Goal: Task Accomplishment & Management: Manage account settings

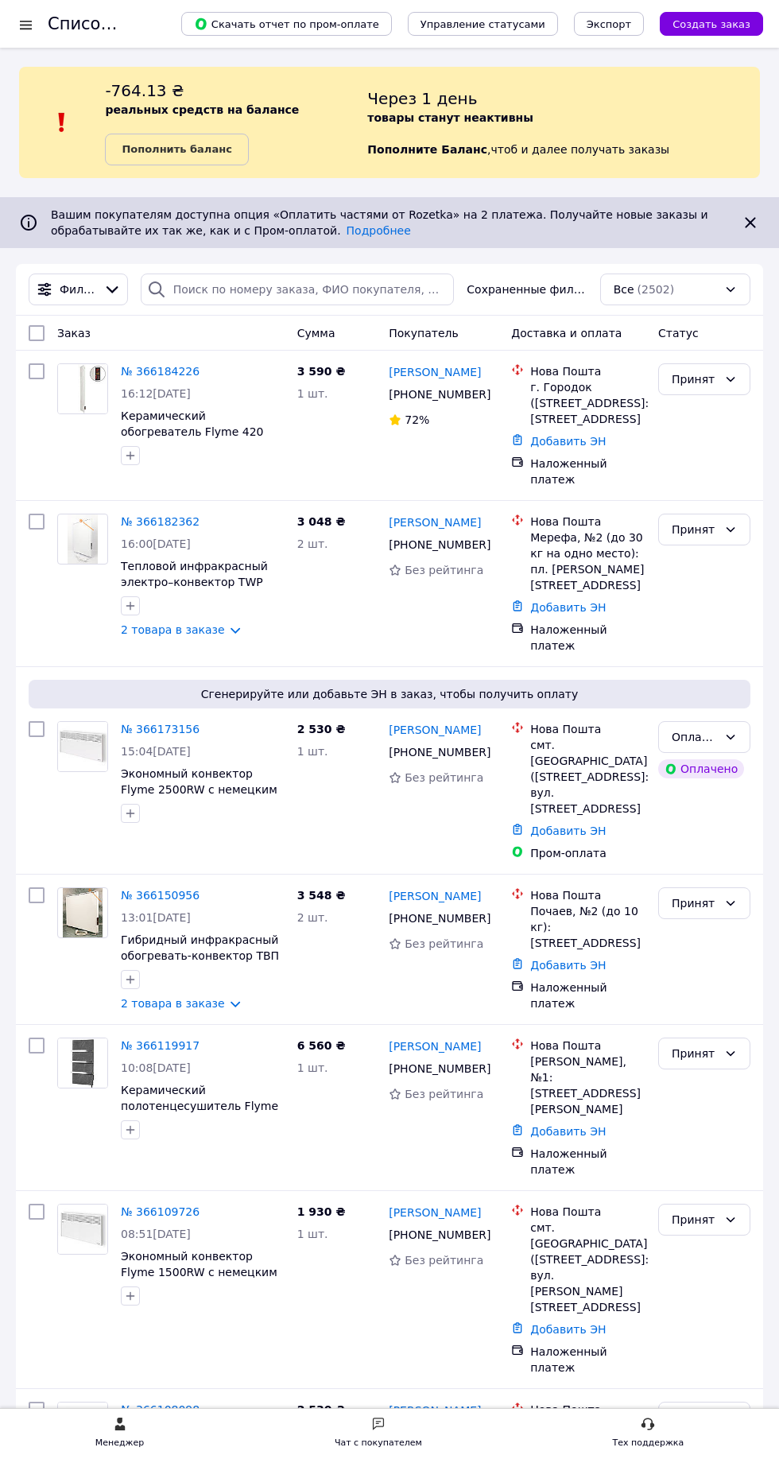
click at [44, 289] on icon at bounding box center [45, 290] width 14 height 14
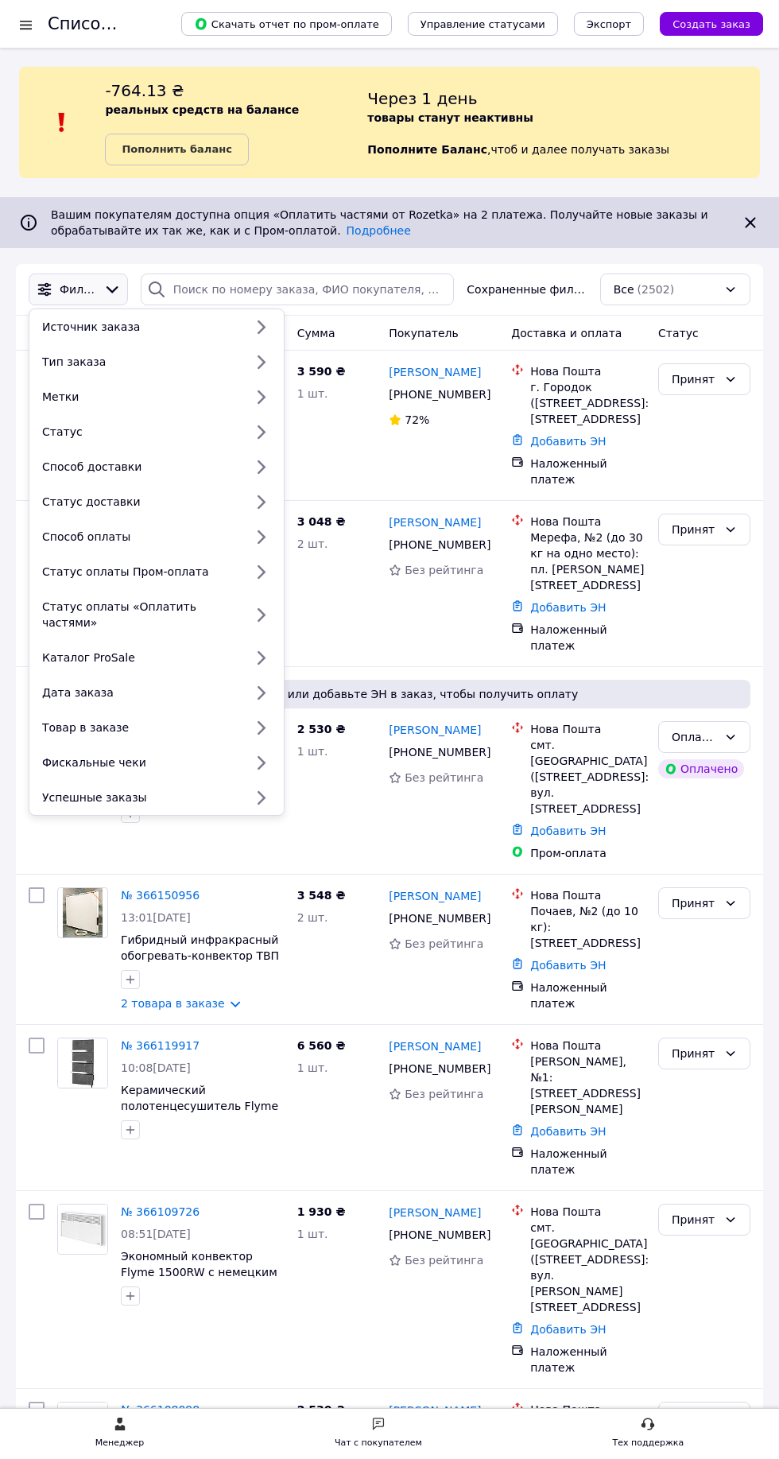
click at [39, 424] on div "Статус" at bounding box center [140, 432] width 208 height 16
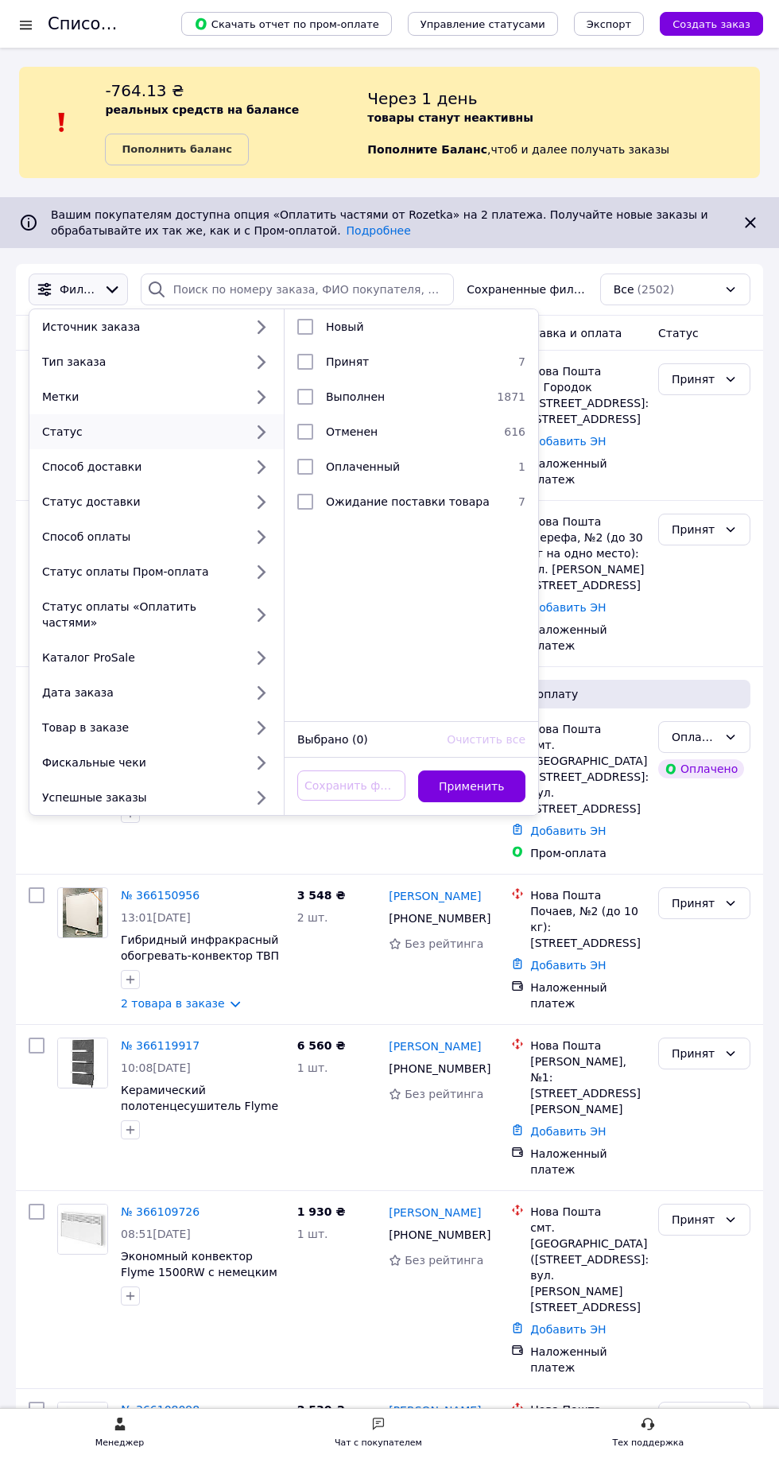
click at [332, 366] on span "Принят" at bounding box center [347, 361] width 43 height 13
checkbox input "true"
click at [468, 771] on button "Применить" at bounding box center [472, 786] width 108 height 32
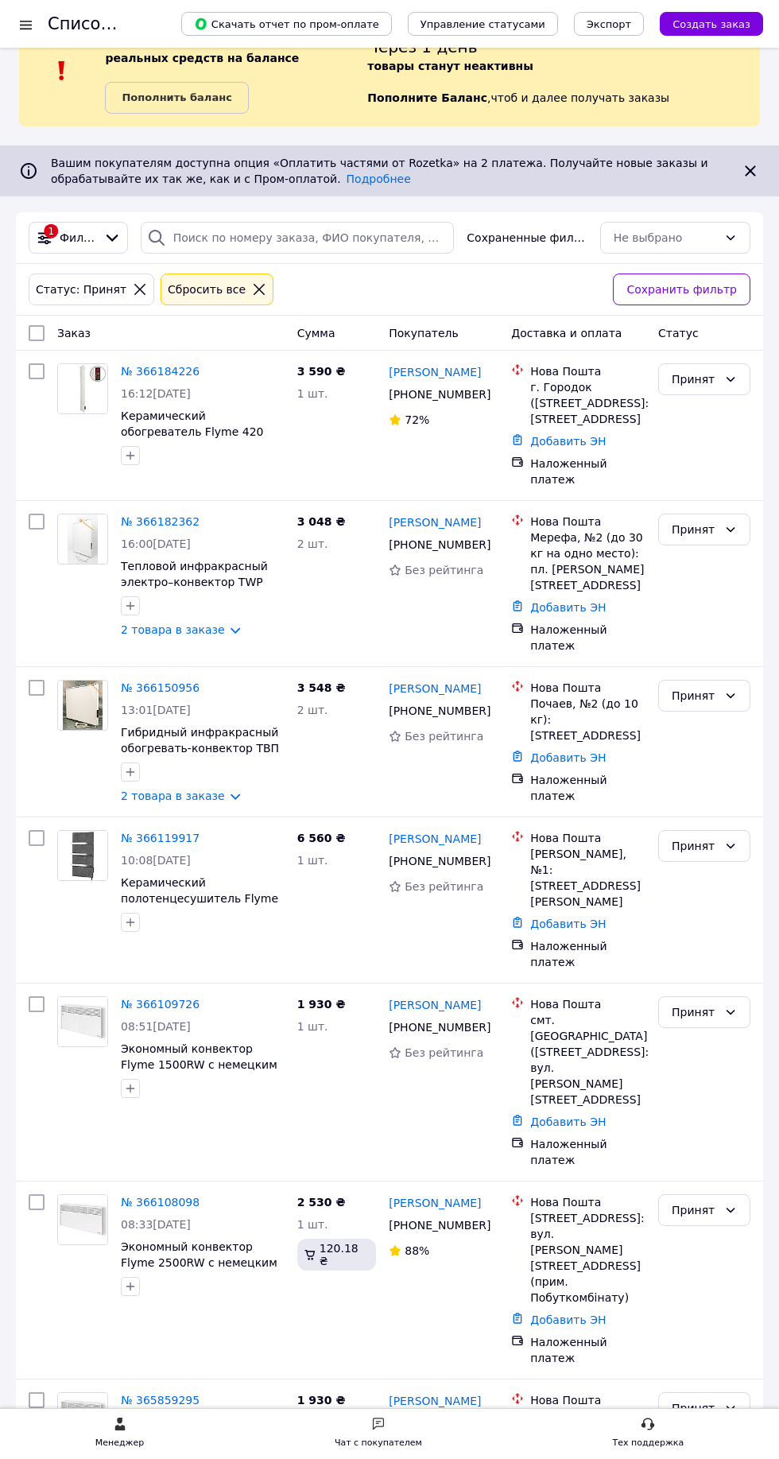
scroll to position [52, 0]
click at [730, 1401] on icon at bounding box center [730, 1407] width 13 height 13
click at [707, 1288] on li "Выполнен" at bounding box center [704, 1291] width 91 height 29
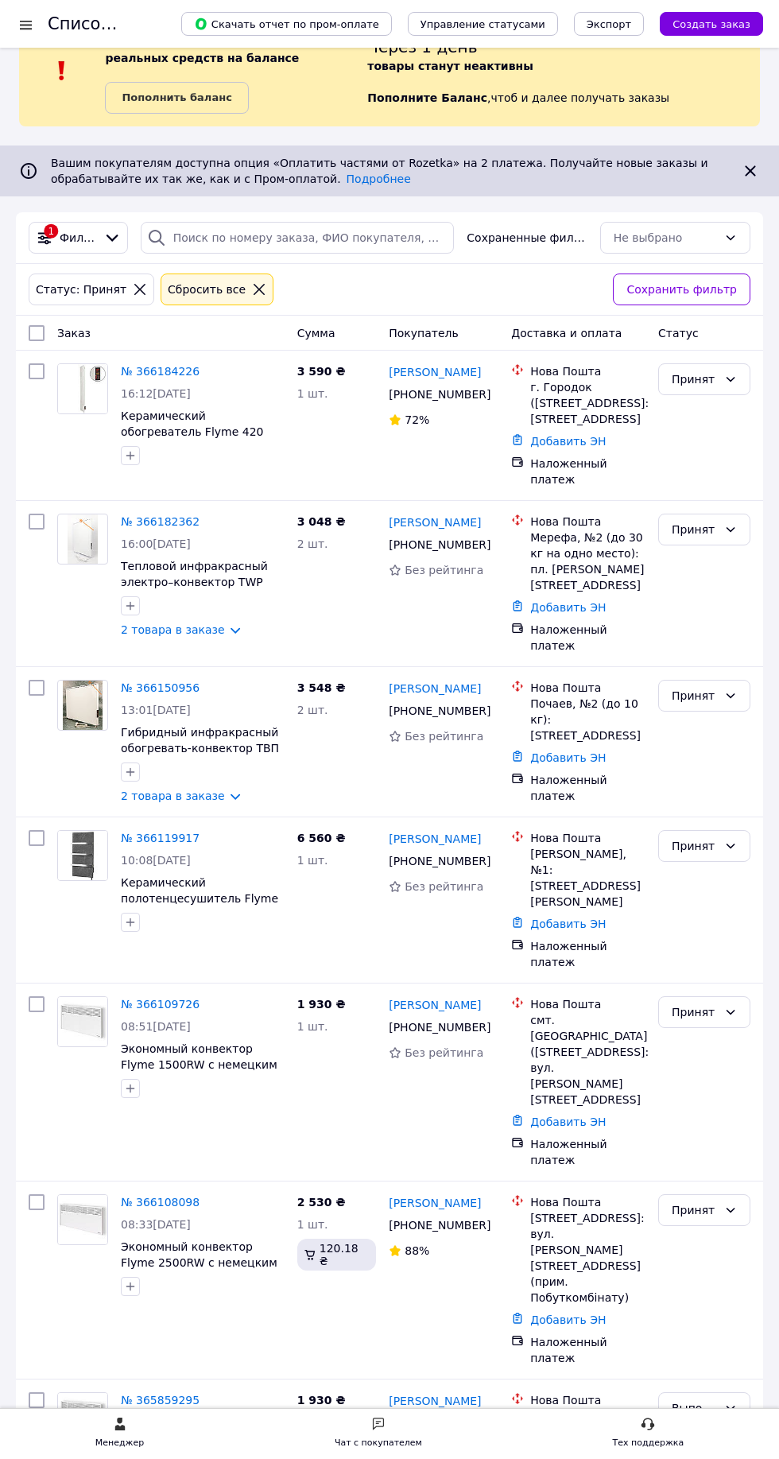
click at [71, 235] on span "Фильтры" at bounding box center [78, 238] width 37 height 16
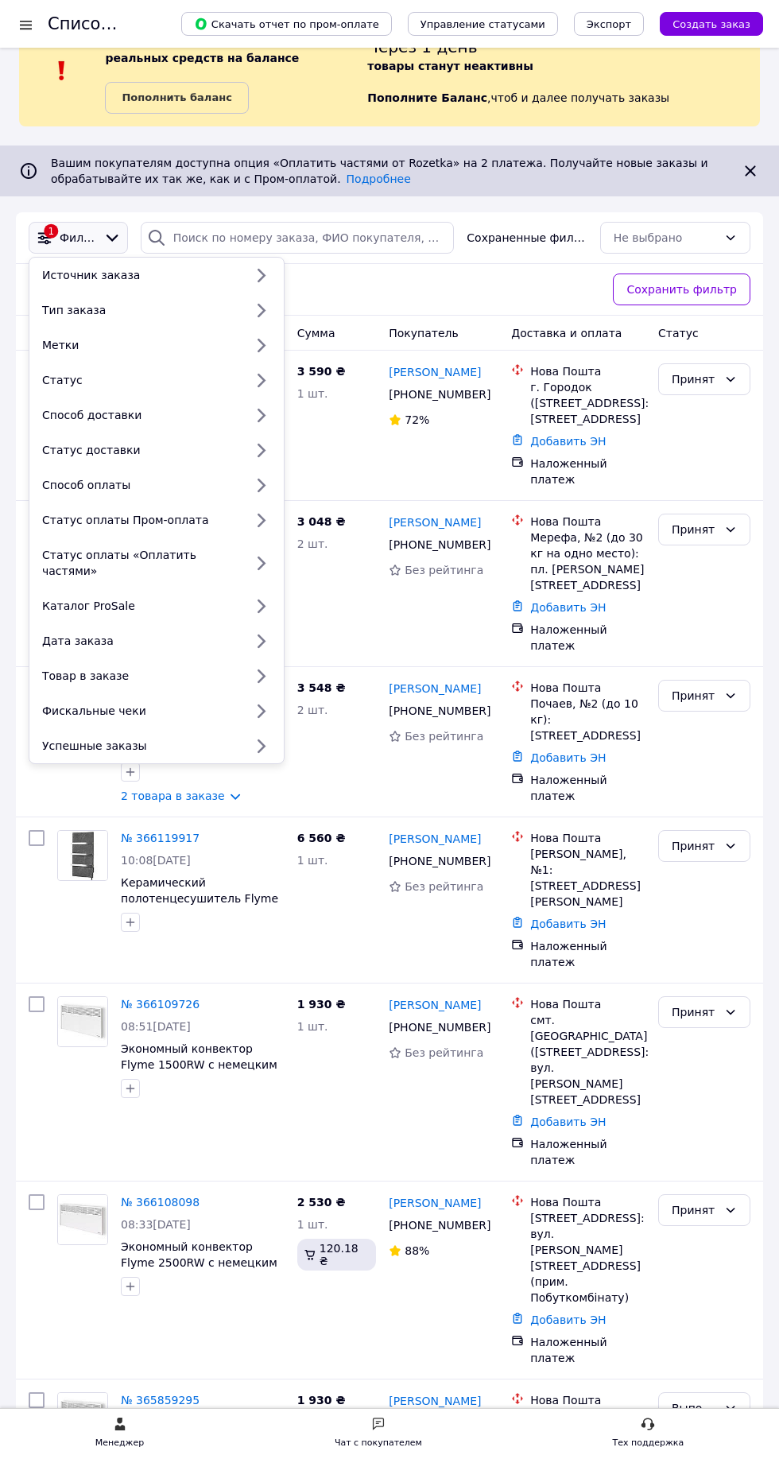
click at [232, 147] on div "Вашим покупателям доступна опция «Оплатить частями от Rozetka» на 2 платежа. По…" at bounding box center [389, 170] width 779 height 51
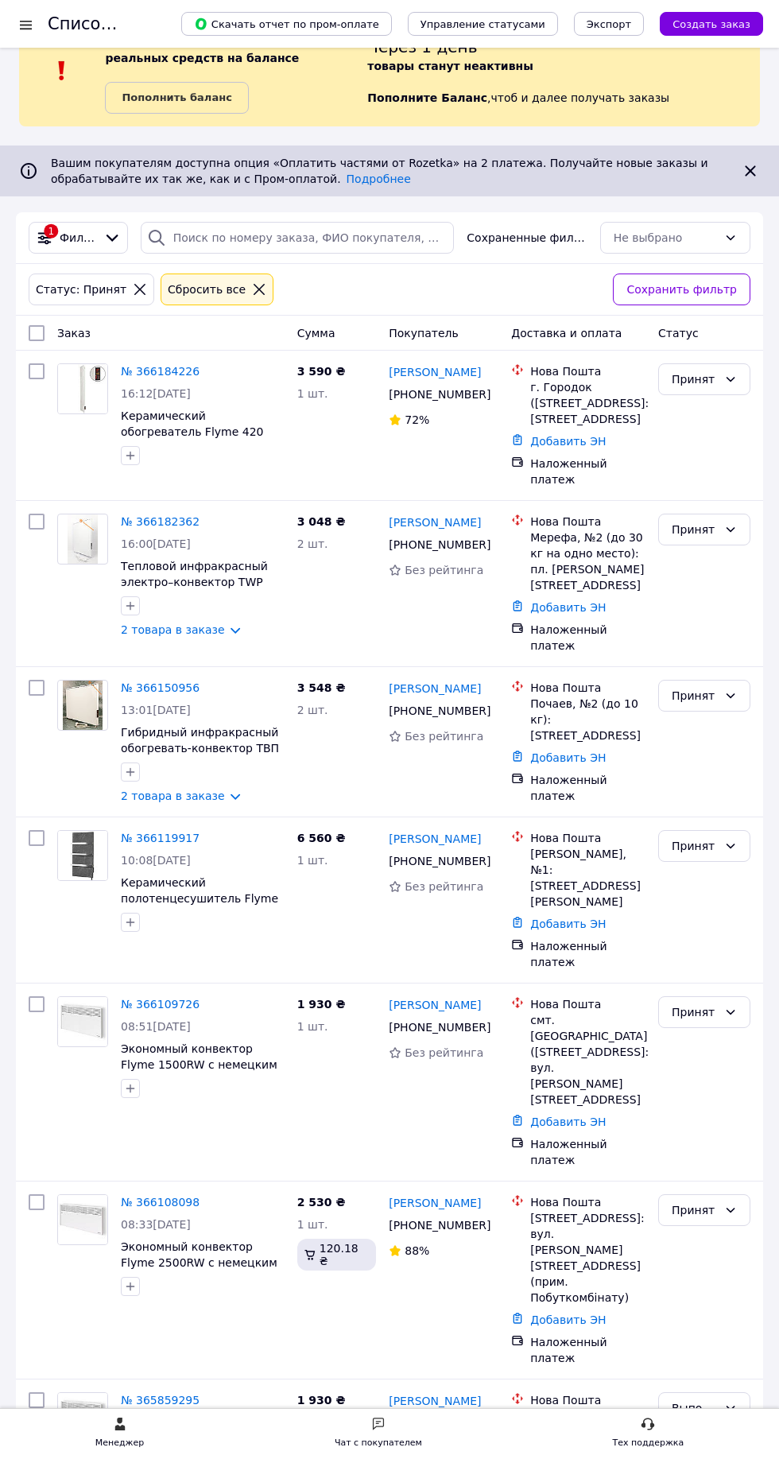
click at [70, 237] on span "Фильтры" at bounding box center [78, 238] width 37 height 16
click at [213, 1042] on span "Экономный конвектор Flyme 1500RW с немецким ТЭНом и механическим терморегулятор…" at bounding box center [199, 1072] width 157 height 60
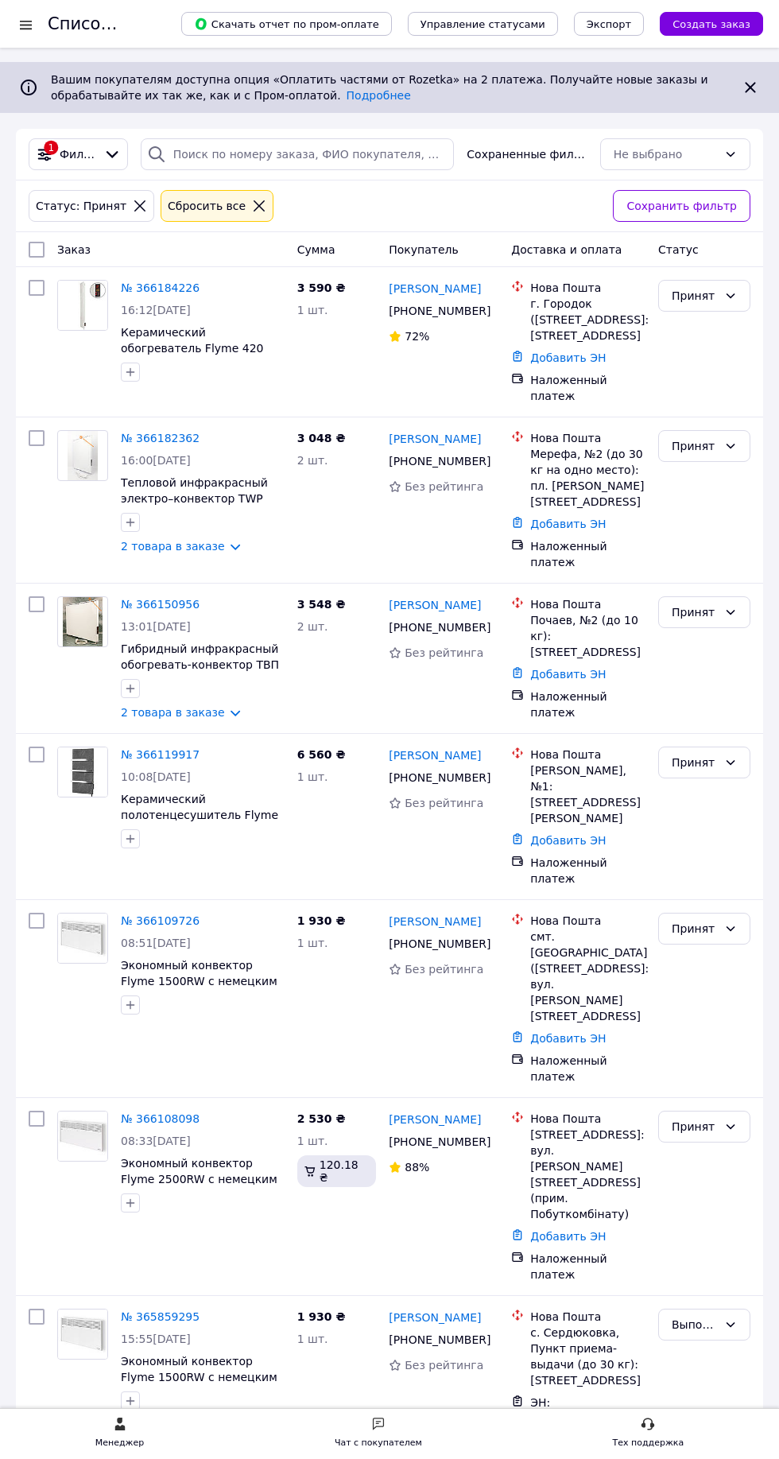
scroll to position [153, 0]
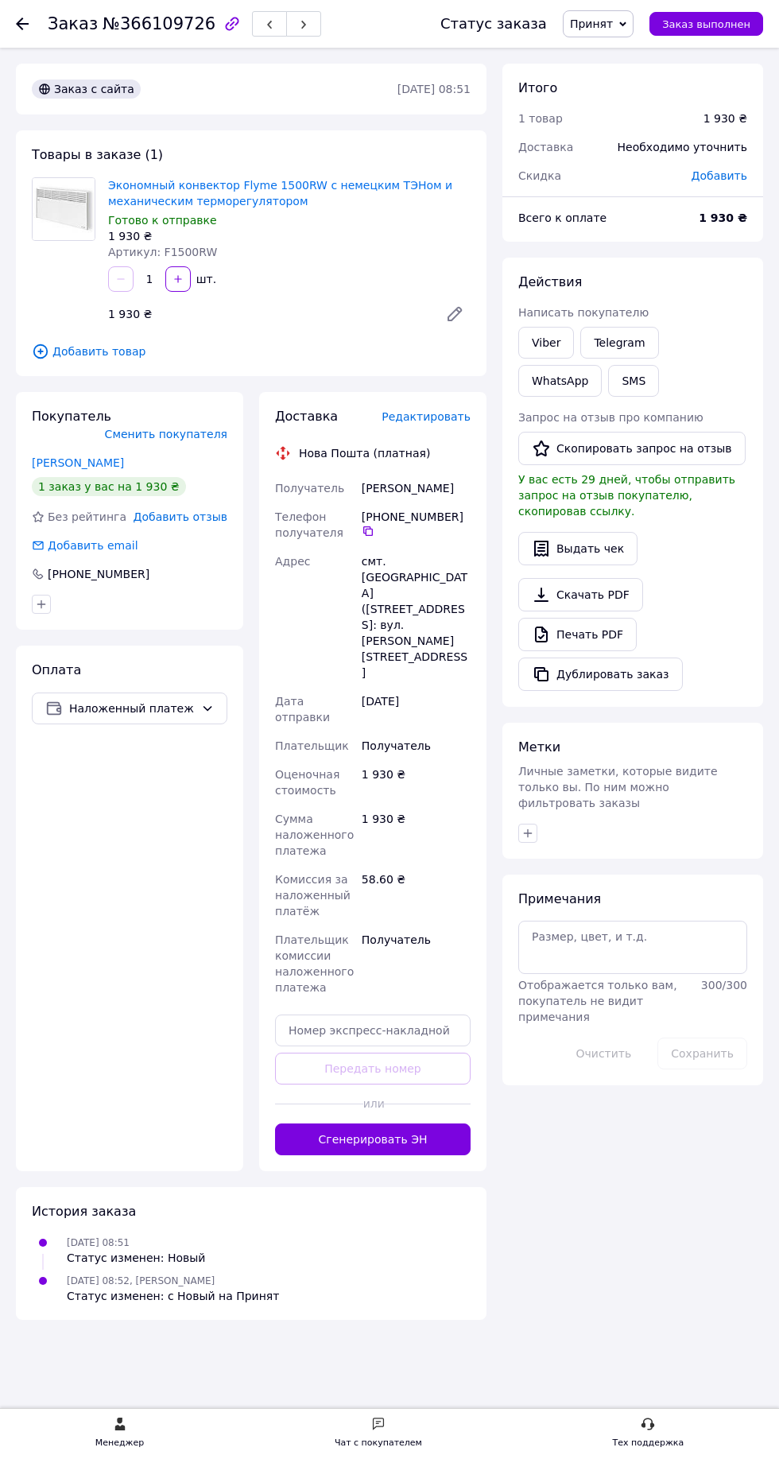
click at [22, 23] on use at bounding box center [22, 23] width 13 height 13
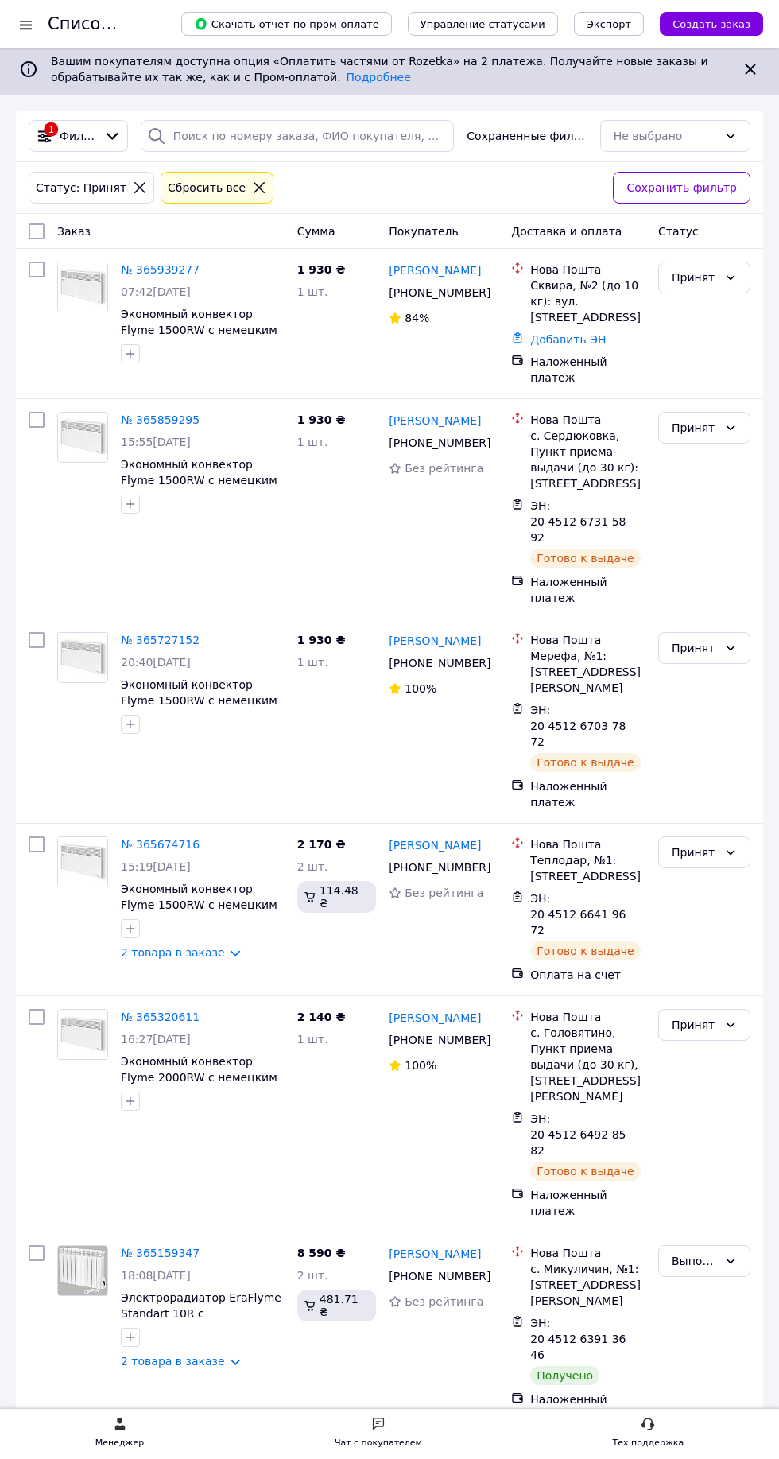
scroll to position [153, 0]
click at [35, 21] on div at bounding box center [26, 25] width 20 height 16
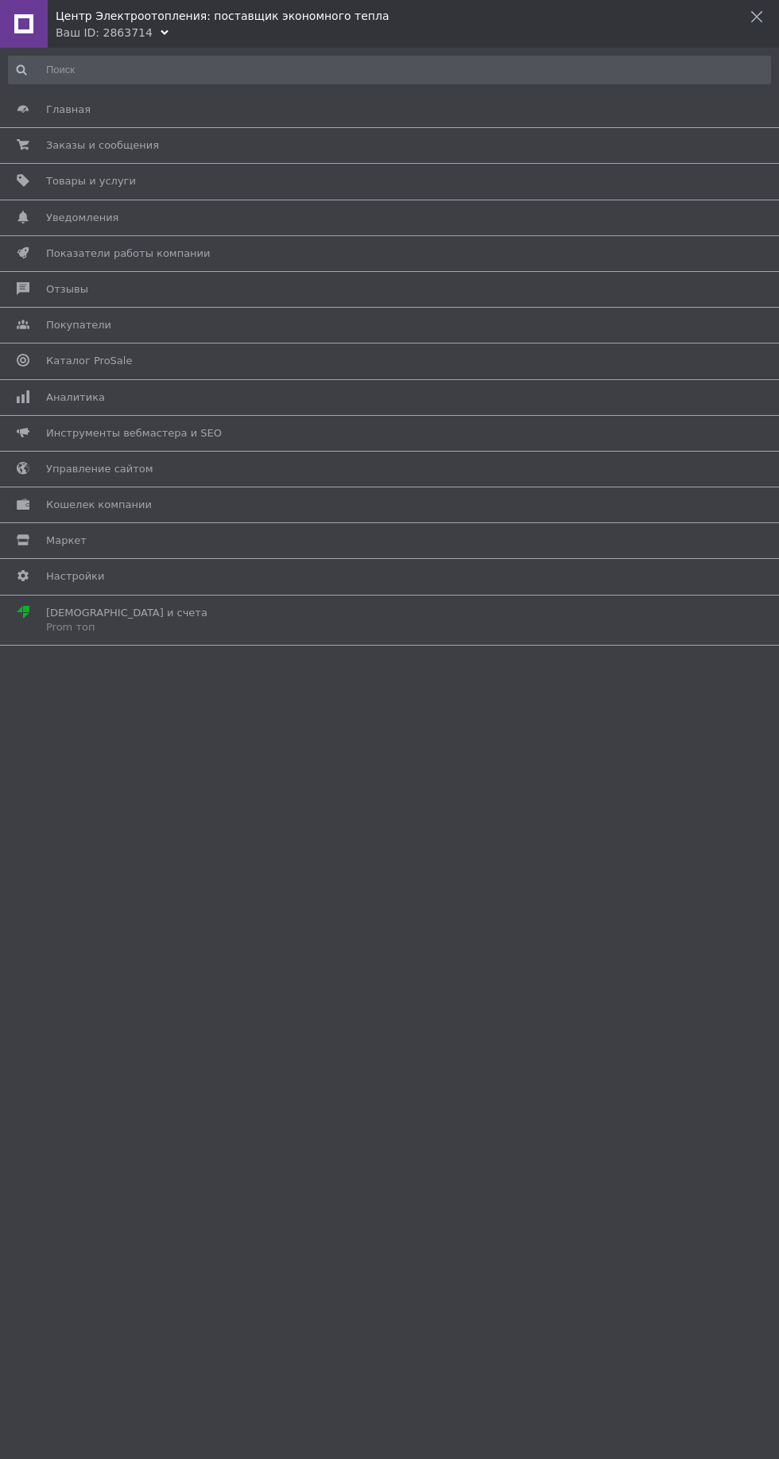
scroll to position [0, 0]
click at [96, 37] on div "Ваш ID: 2863714" at bounding box center [104, 33] width 97 height 16
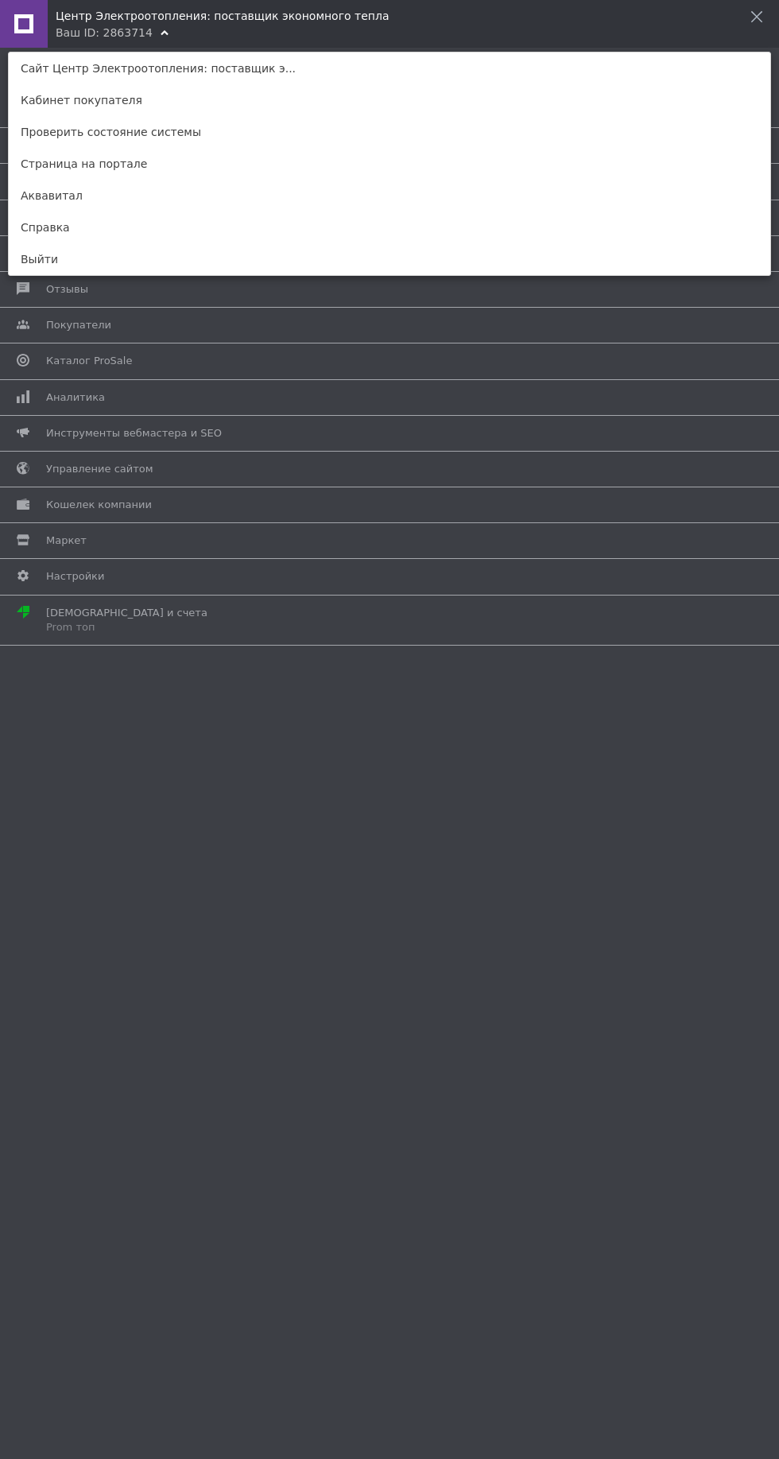
click at [21, 180] on link "Аквавитал" at bounding box center [389, 196] width 761 height 32
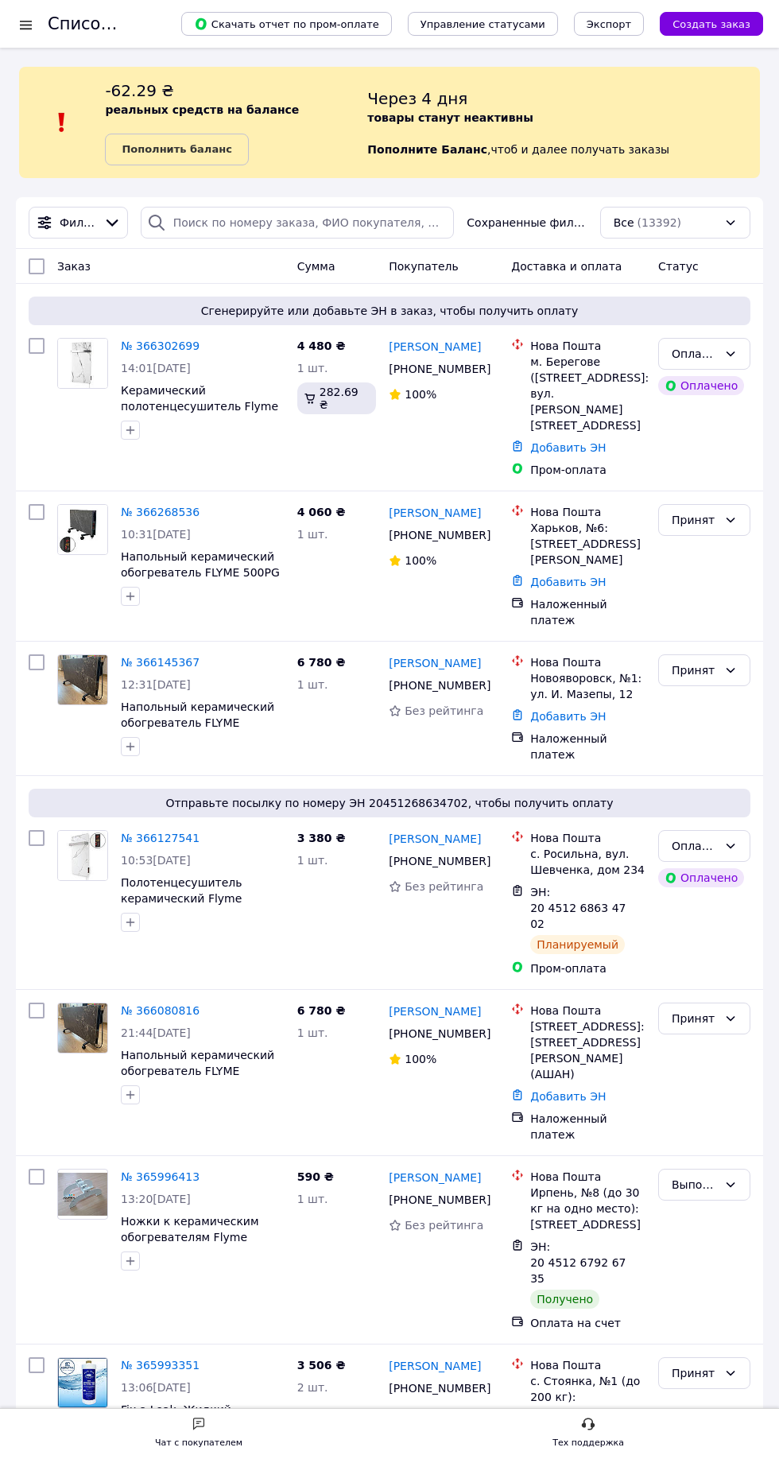
click at [44, 223] on icon at bounding box center [45, 223] width 14 height 14
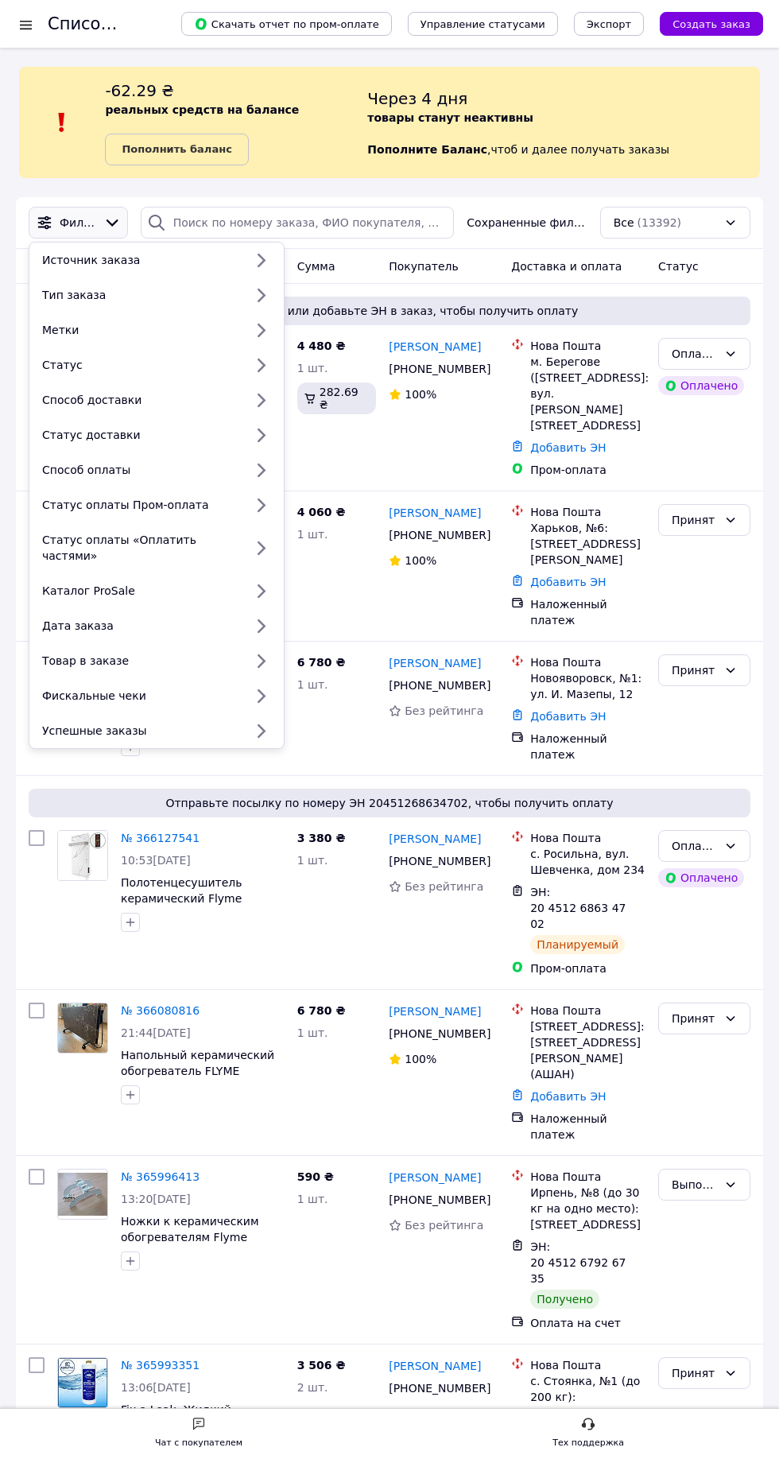
click at [95, 223] on span "Фильтры" at bounding box center [78, 223] width 37 height 16
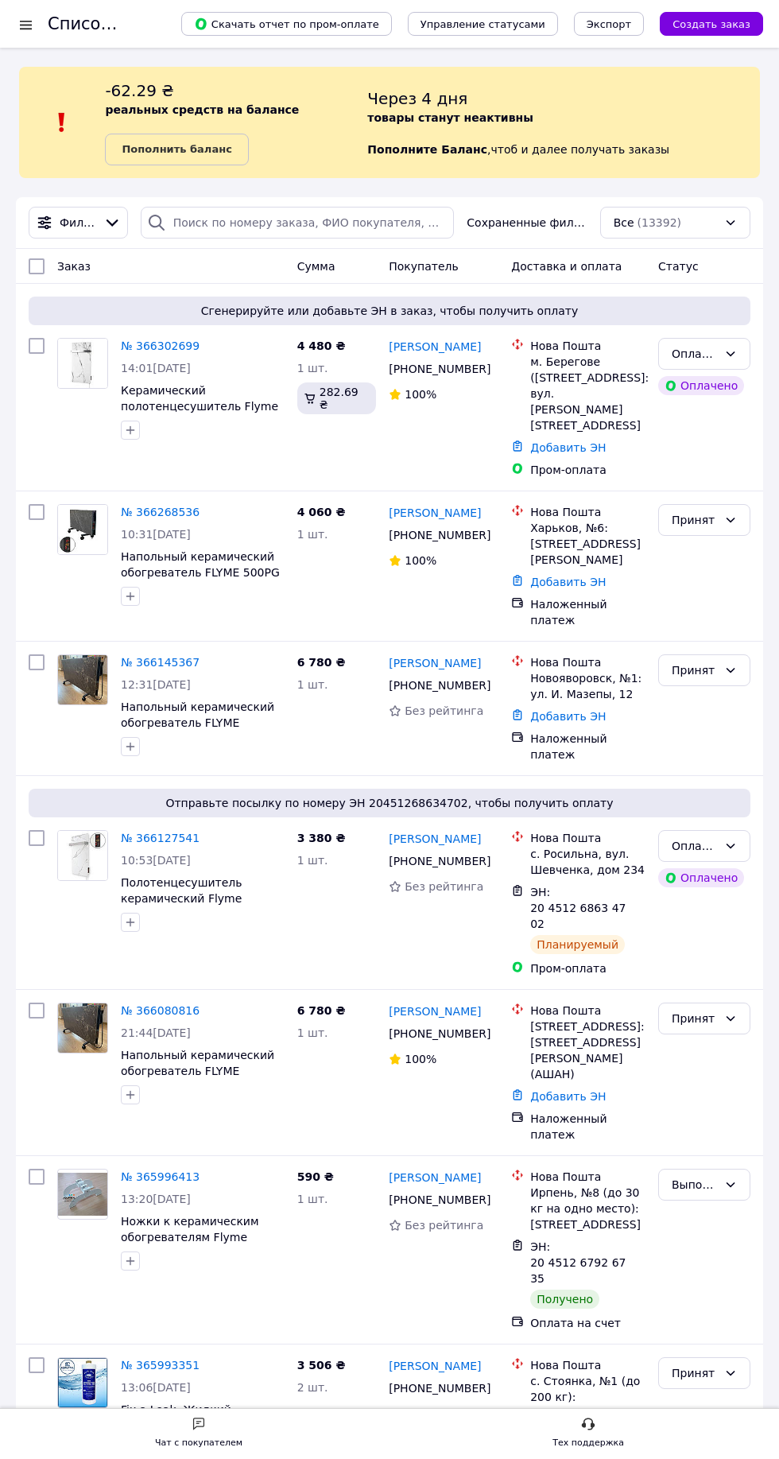
click at [93, 215] on span "Фильтры" at bounding box center [78, 223] width 37 height 16
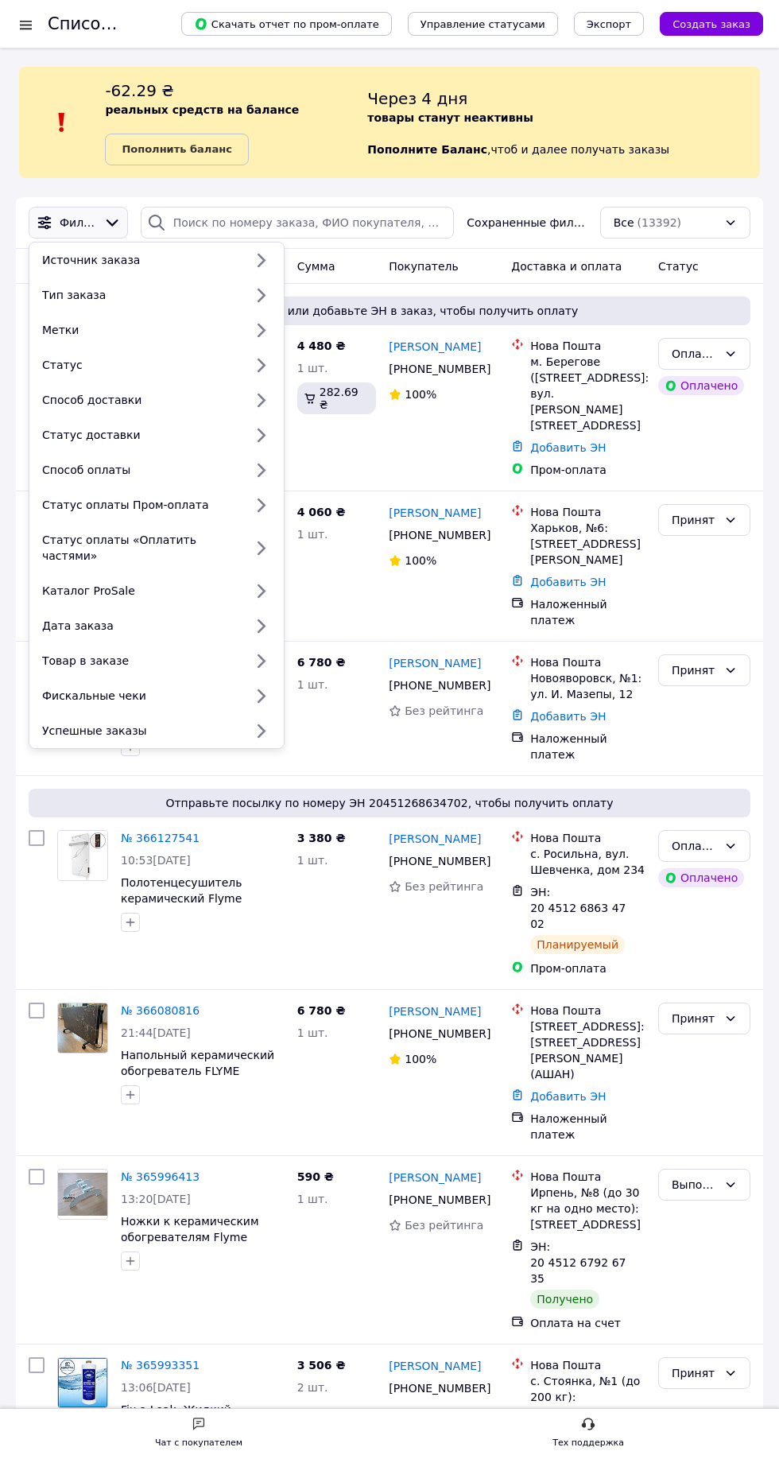
click at [36, 346] on div "Метки" at bounding box center [156, 329] width 254 height 35
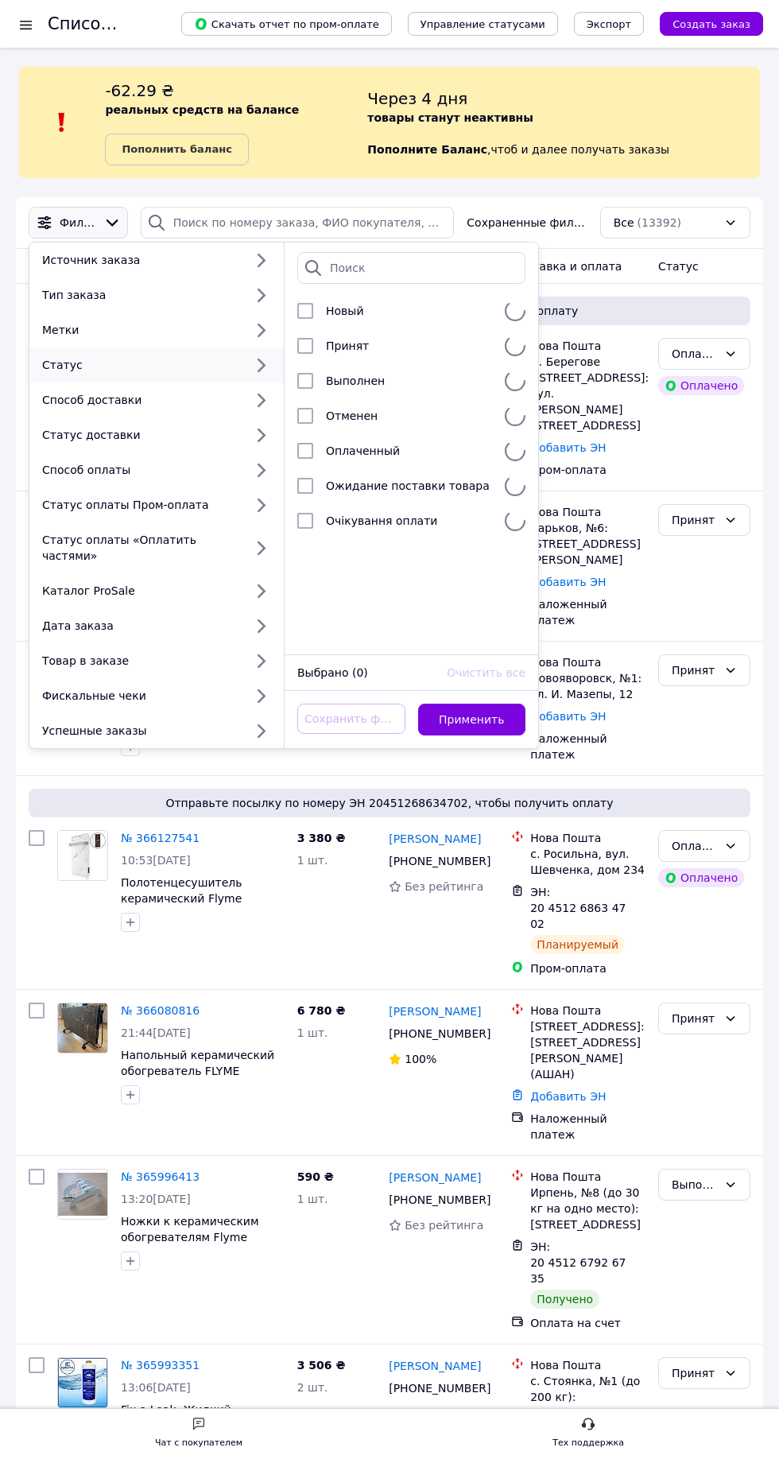
click at [62, 358] on div "Статус" at bounding box center [140, 365] width 208 height 16
click at [305, 309] on input "checkbox" at bounding box center [305, 311] width 16 height 16
checkbox input "true"
click at [305, 379] on input "checkbox" at bounding box center [305, 381] width 16 height 16
checkbox input "true"
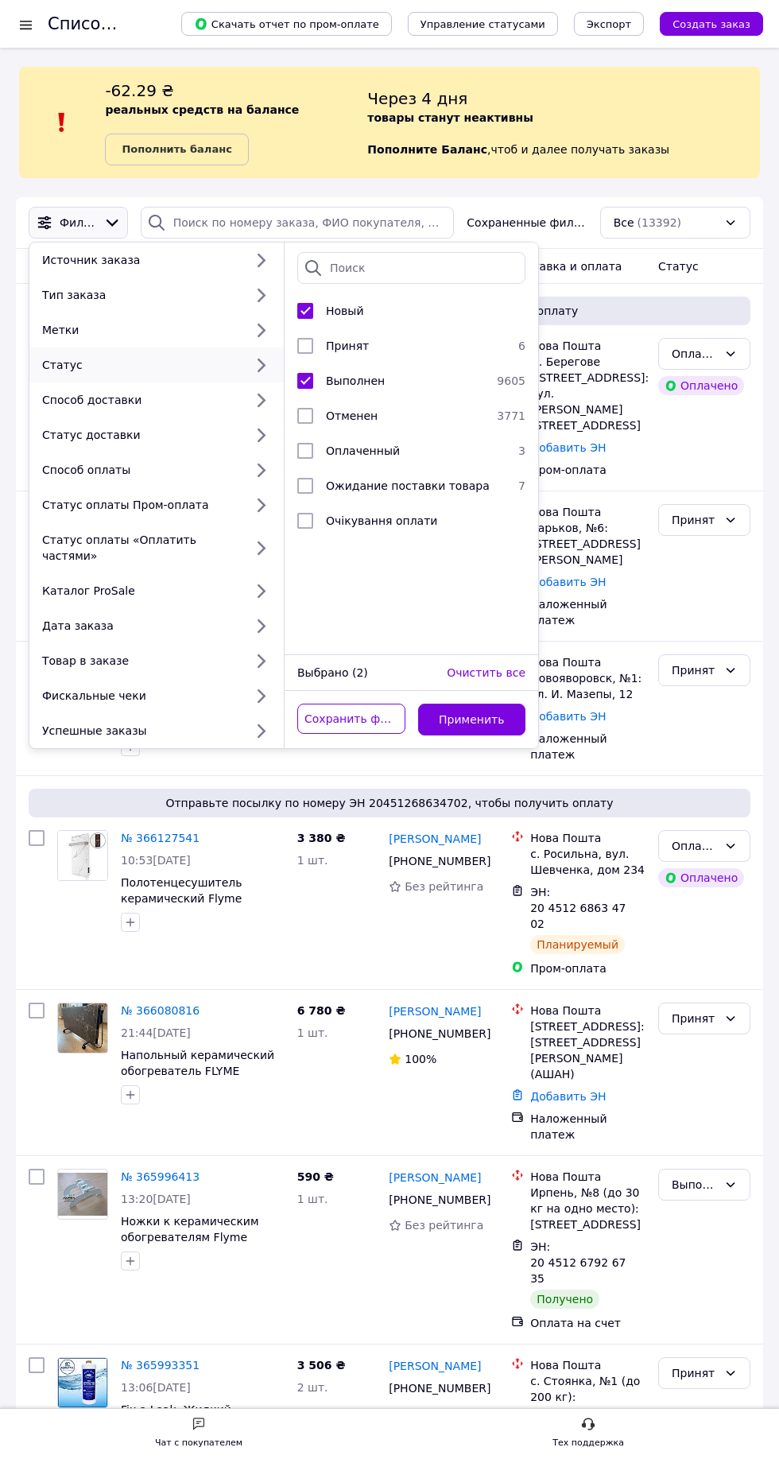
click at [305, 309] on input "checkbox" at bounding box center [305, 311] width 16 height 16
checkbox input "false"
click at [299, 338] on input "checkbox" at bounding box center [305, 346] width 16 height 16
checkbox input "true"
click at [304, 380] on input "checkbox" at bounding box center [305, 381] width 16 height 16
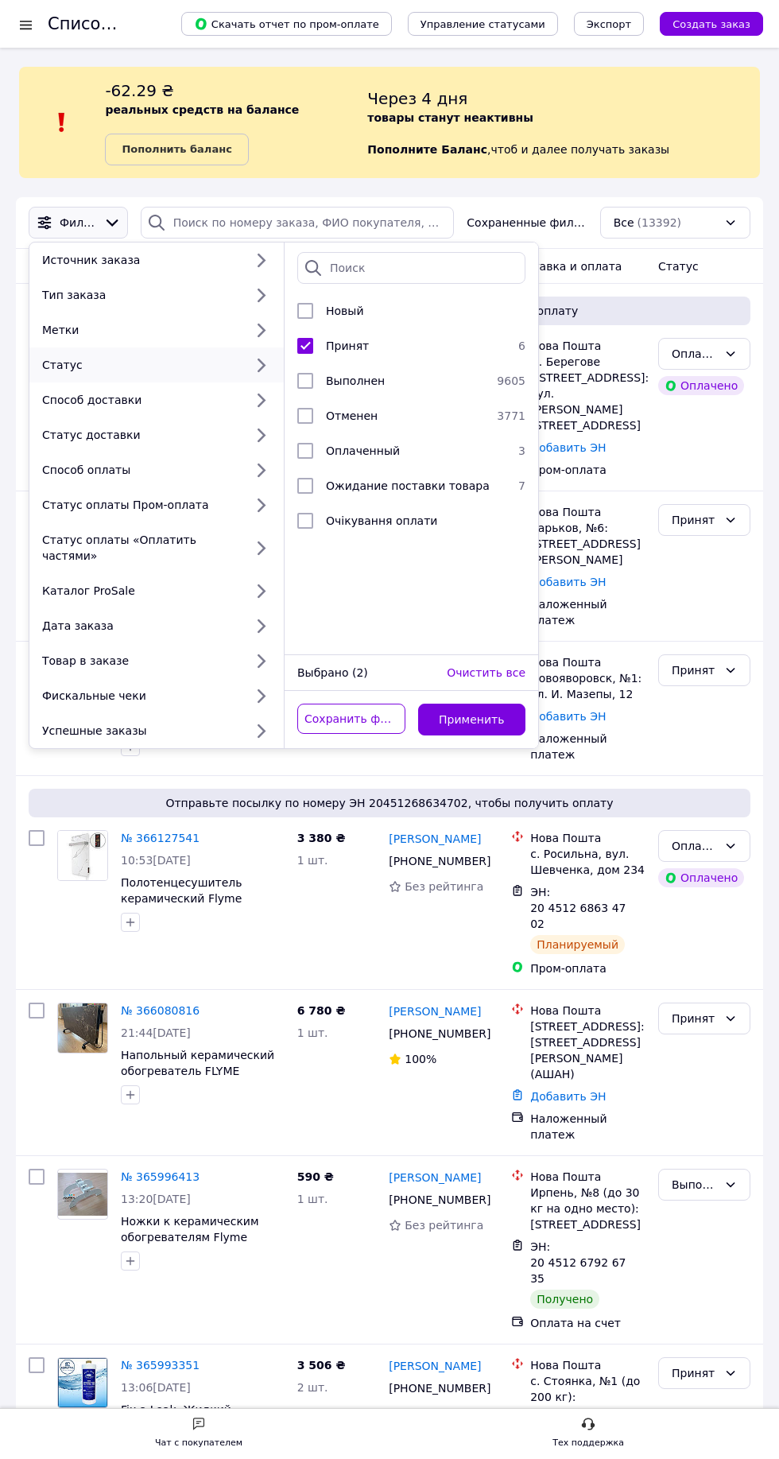
checkbox input "false"
click at [523, 691] on div "Сохранить фильтр Применить" at bounding box center [412, 719] width 254 height 57
click at [468, 703] on button "Применить" at bounding box center [472, 719] width 108 height 32
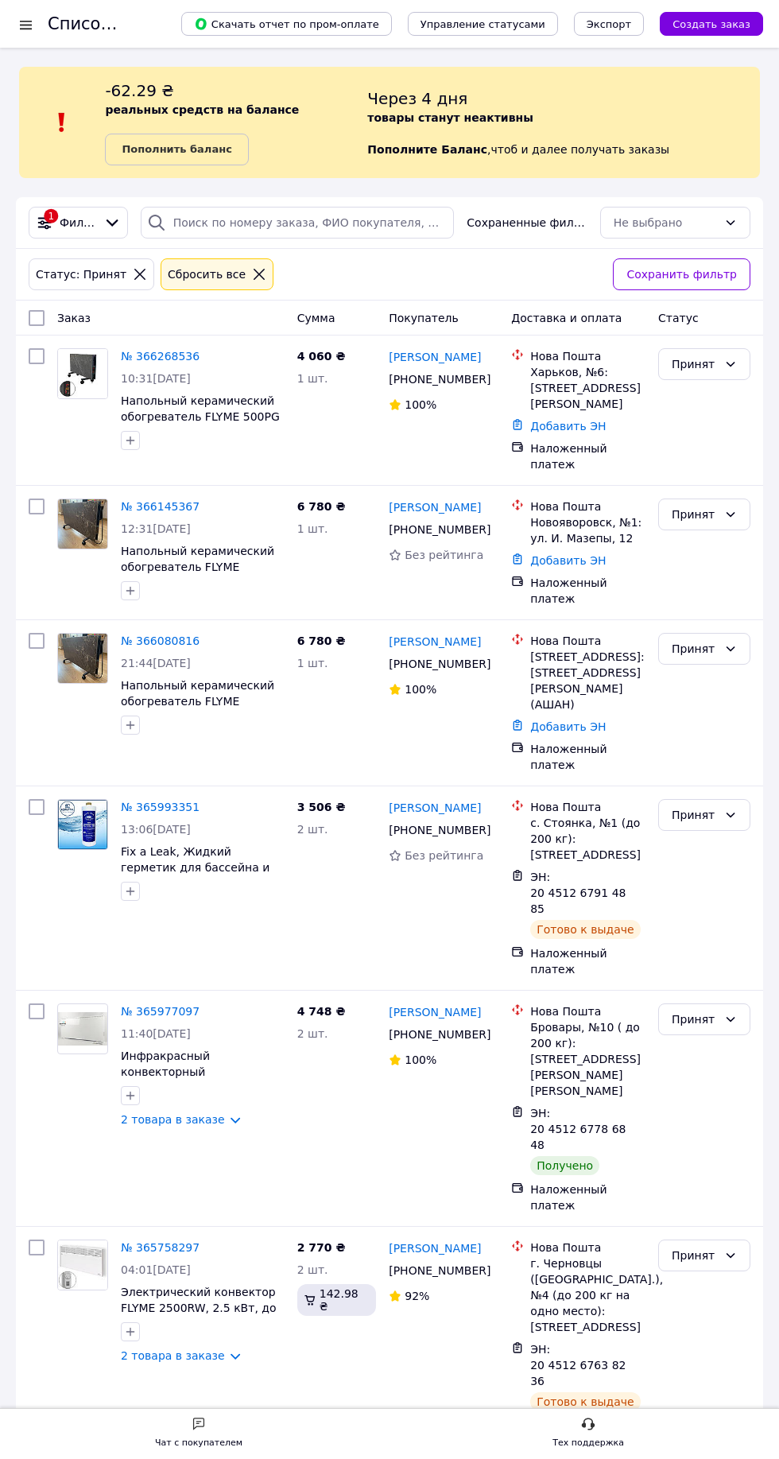
click at [731, 1013] on icon at bounding box center [730, 1019] width 13 height 13
click at [736, 1013] on icon at bounding box center [730, 1019] width 13 height 13
click at [728, 971] on li "Выполнен" at bounding box center [704, 981] width 91 height 29
